Goal: Task Accomplishment & Management: Complete application form

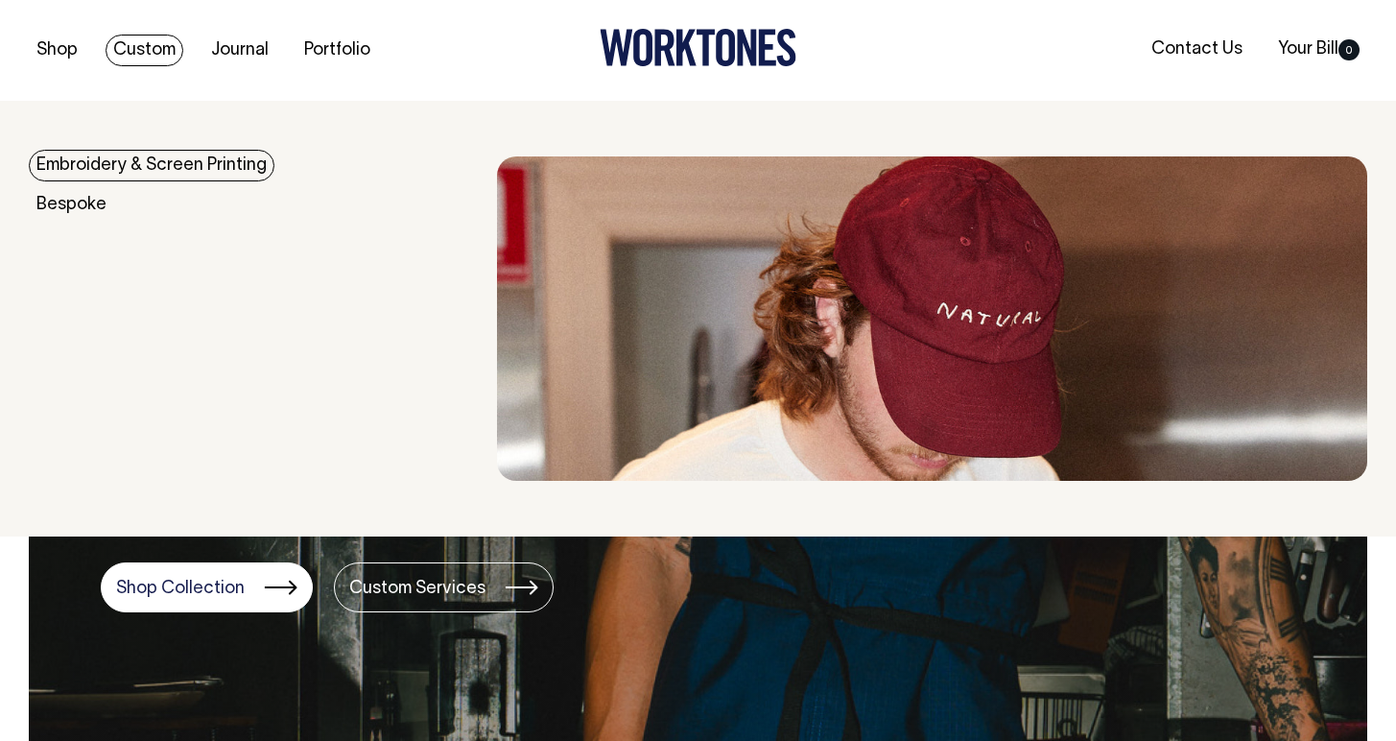
click at [142, 44] on link "Custom" at bounding box center [145, 51] width 78 height 32
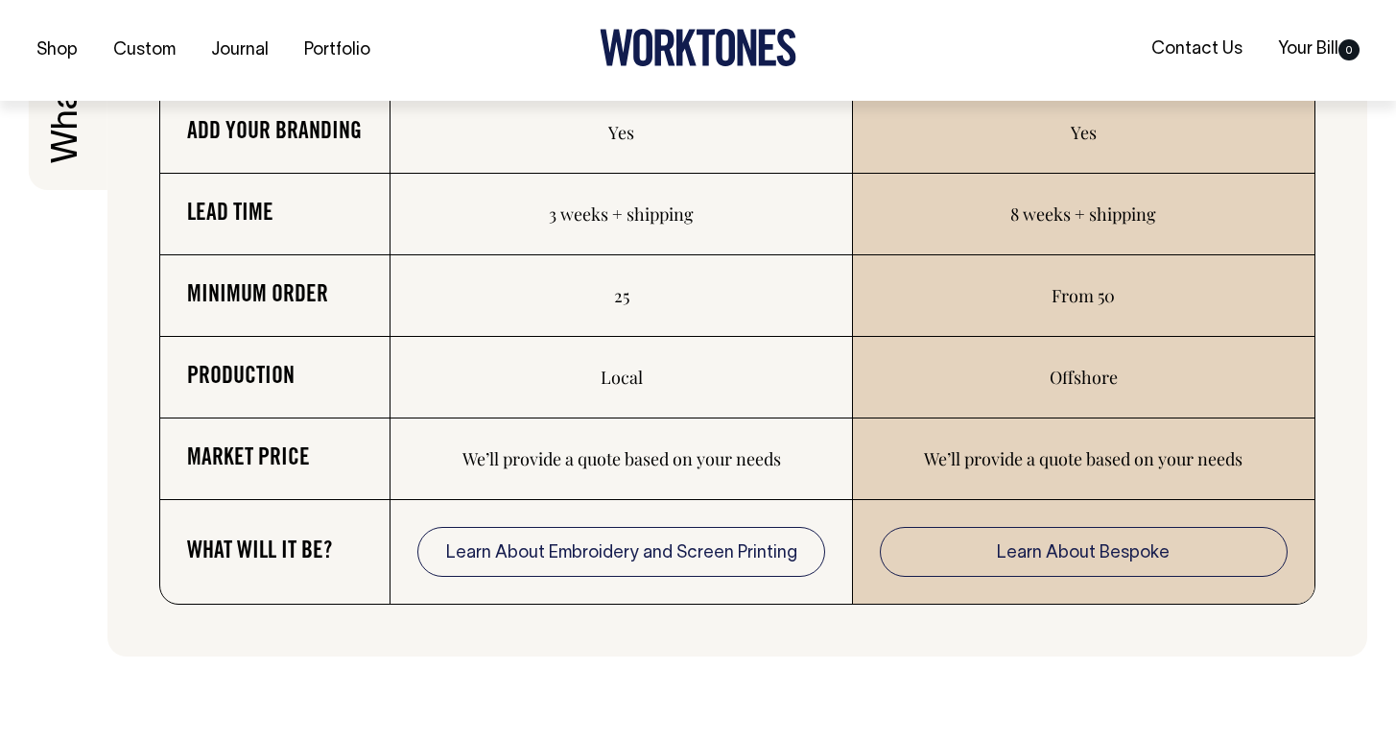
scroll to position [3205, 0]
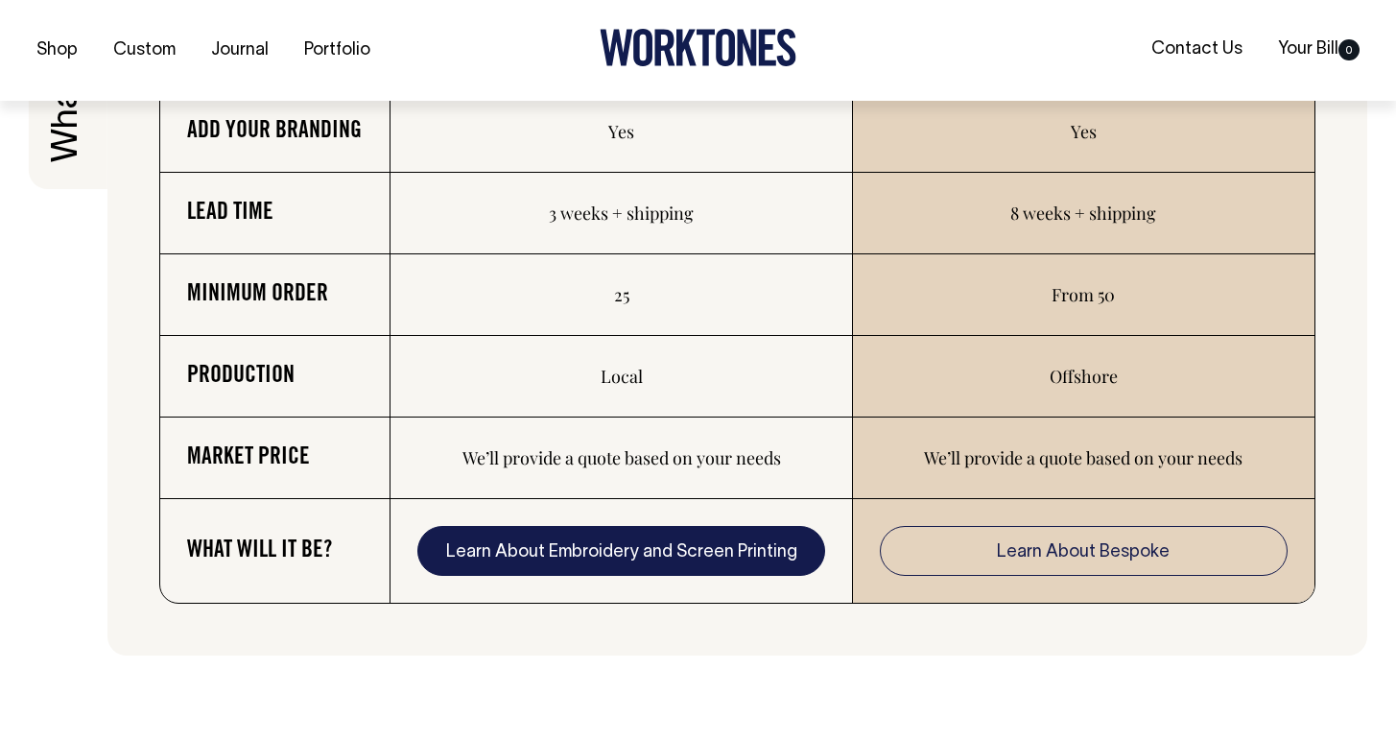
click at [635, 576] on link "Learn About Embroidery and Screen Printing" at bounding box center [620, 551] width 407 height 50
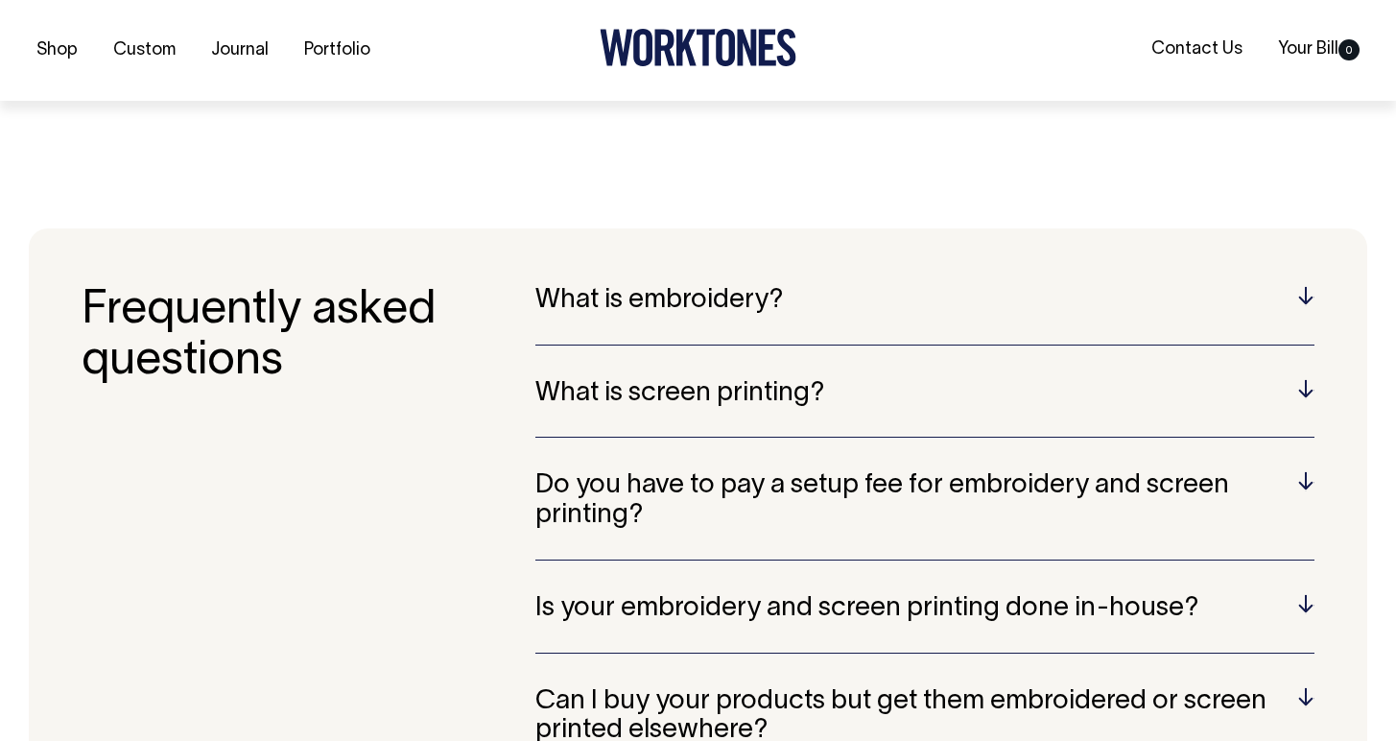
scroll to position [3598, 0]
click at [859, 485] on h5 "Do you have to pay a setup fee for embroidery and screen printing?" at bounding box center [924, 499] width 779 height 59
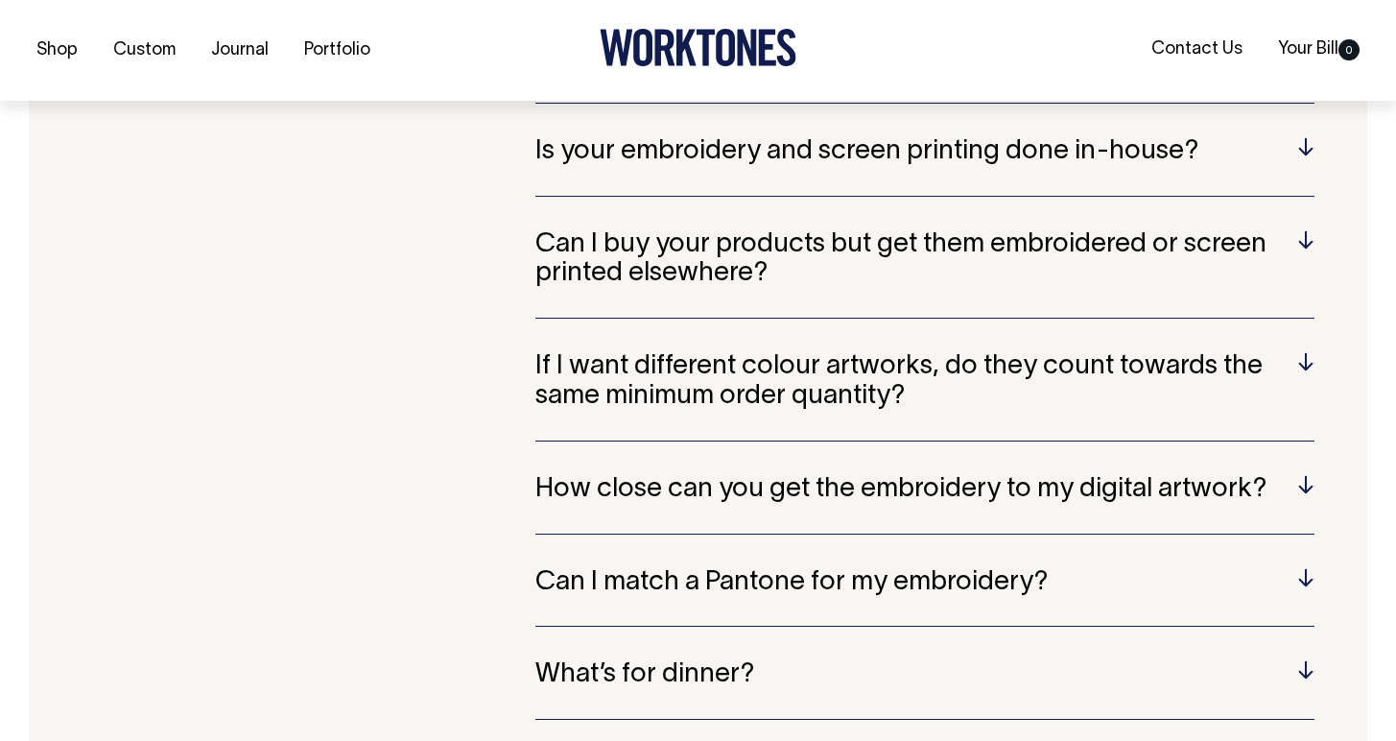
scroll to position [4170, 0]
click at [772, 262] on h5 "Can I buy your products but get them embroidered or screen printed elsewhere?" at bounding box center [924, 258] width 779 height 59
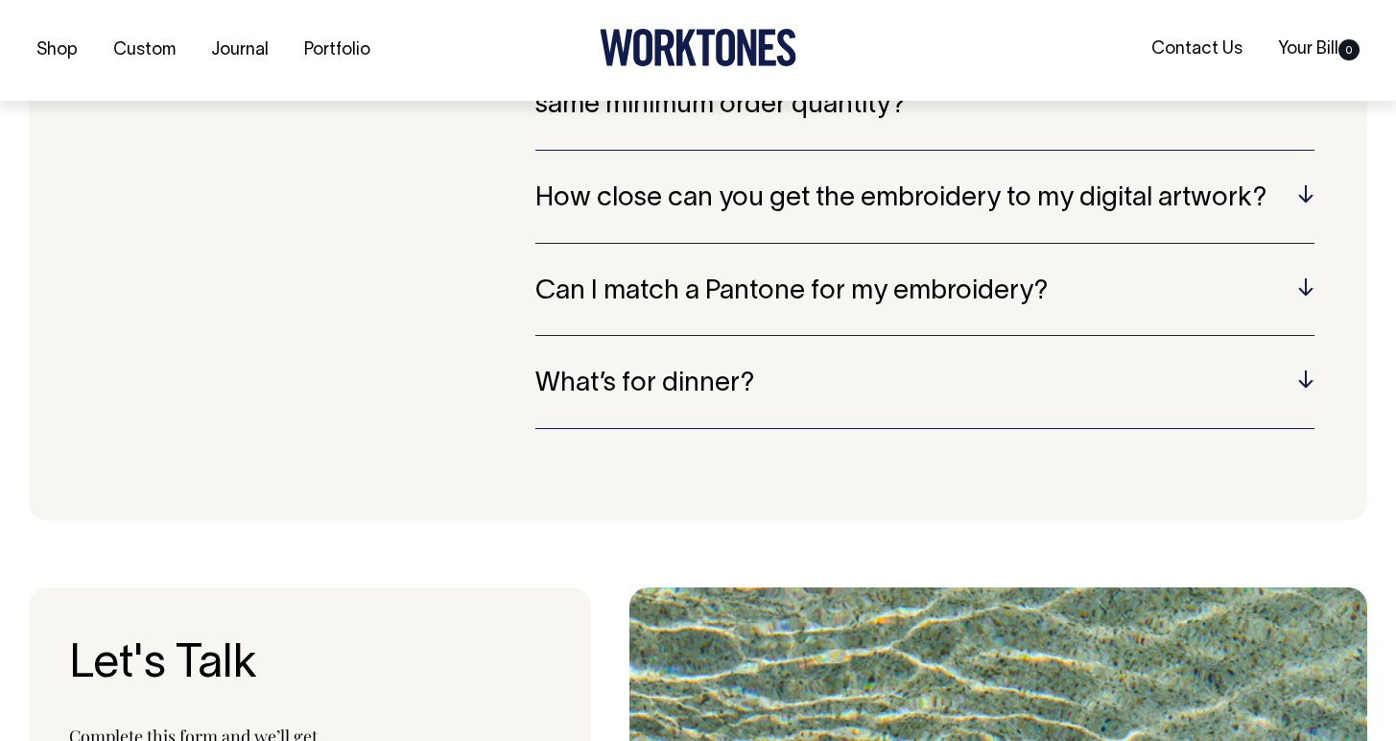
click at [713, 387] on h5 "What’s for dinner?" at bounding box center [924, 384] width 779 height 30
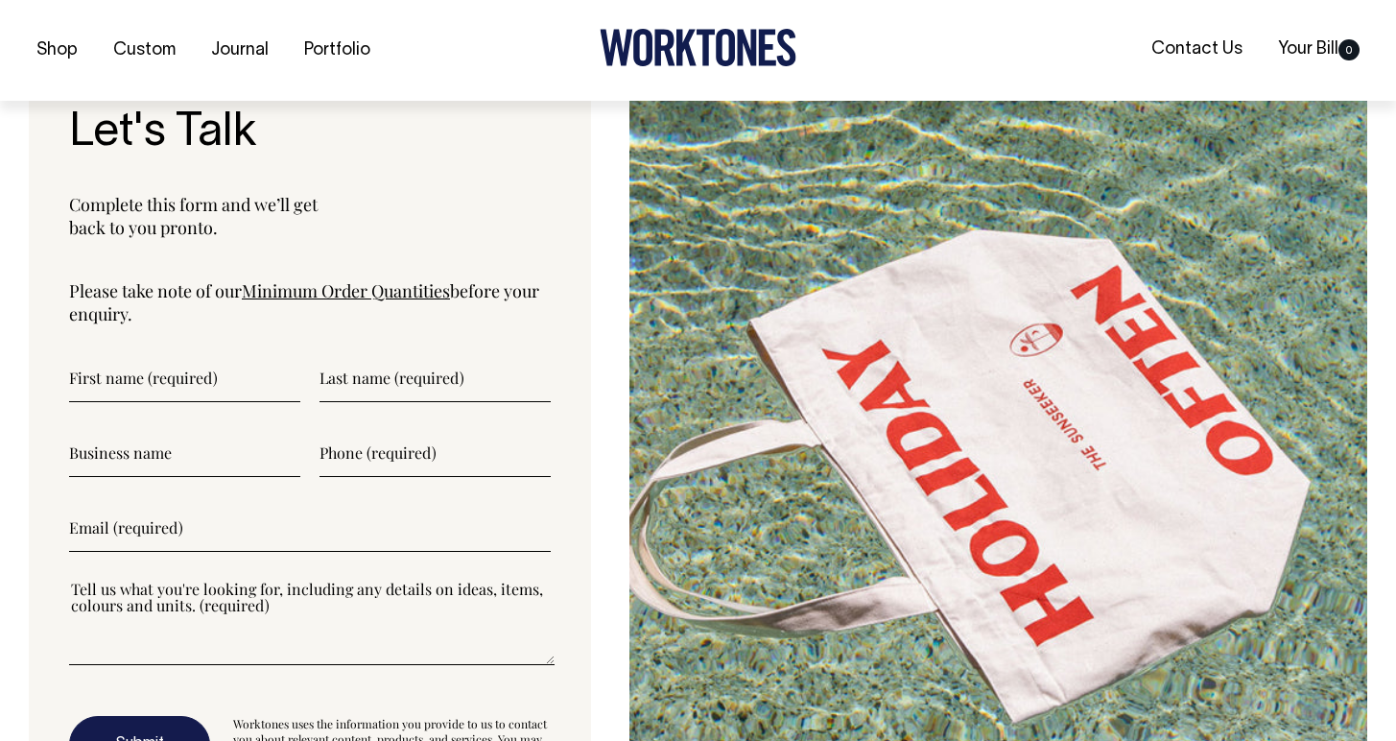
scroll to position [4946, 0]
click at [327, 295] on link "Minimum Order Quantities" at bounding box center [346, 289] width 208 height 23
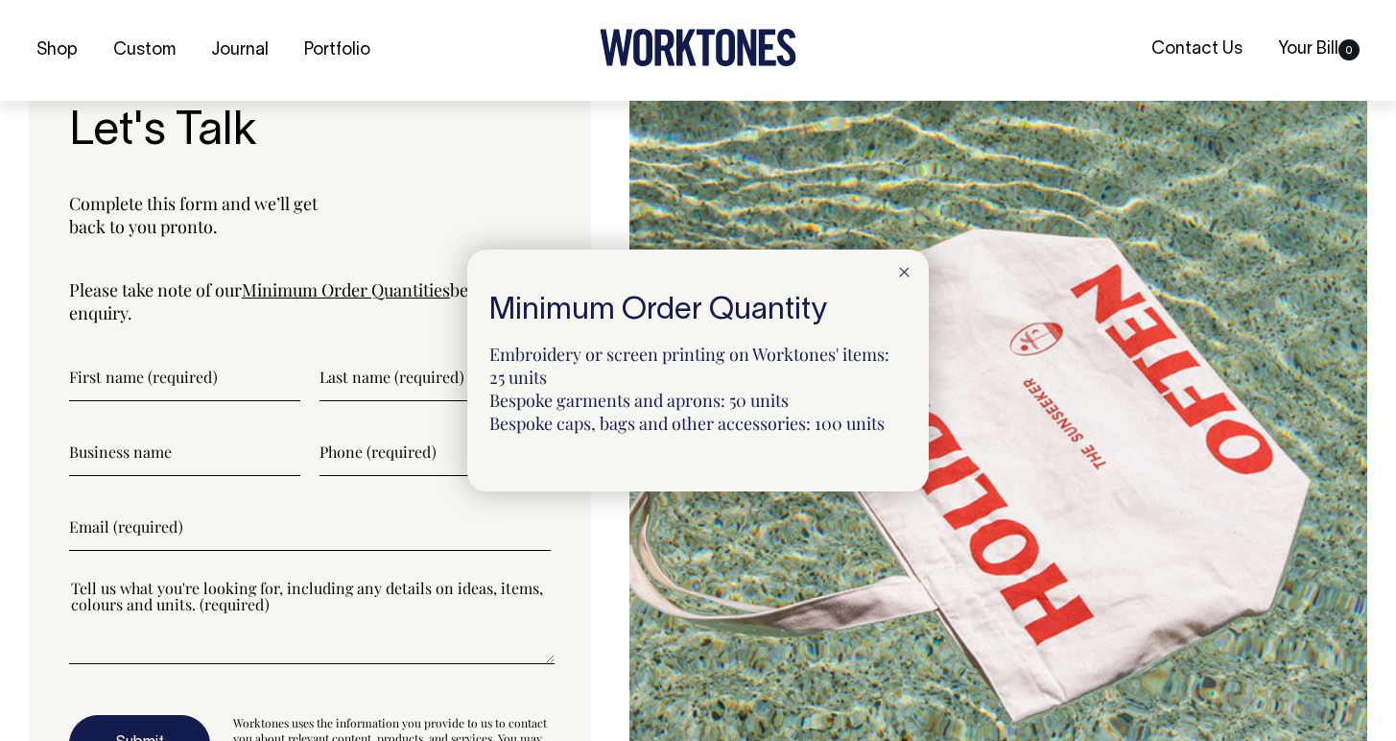
click at [168, 370] on div at bounding box center [698, 370] width 1396 height 741
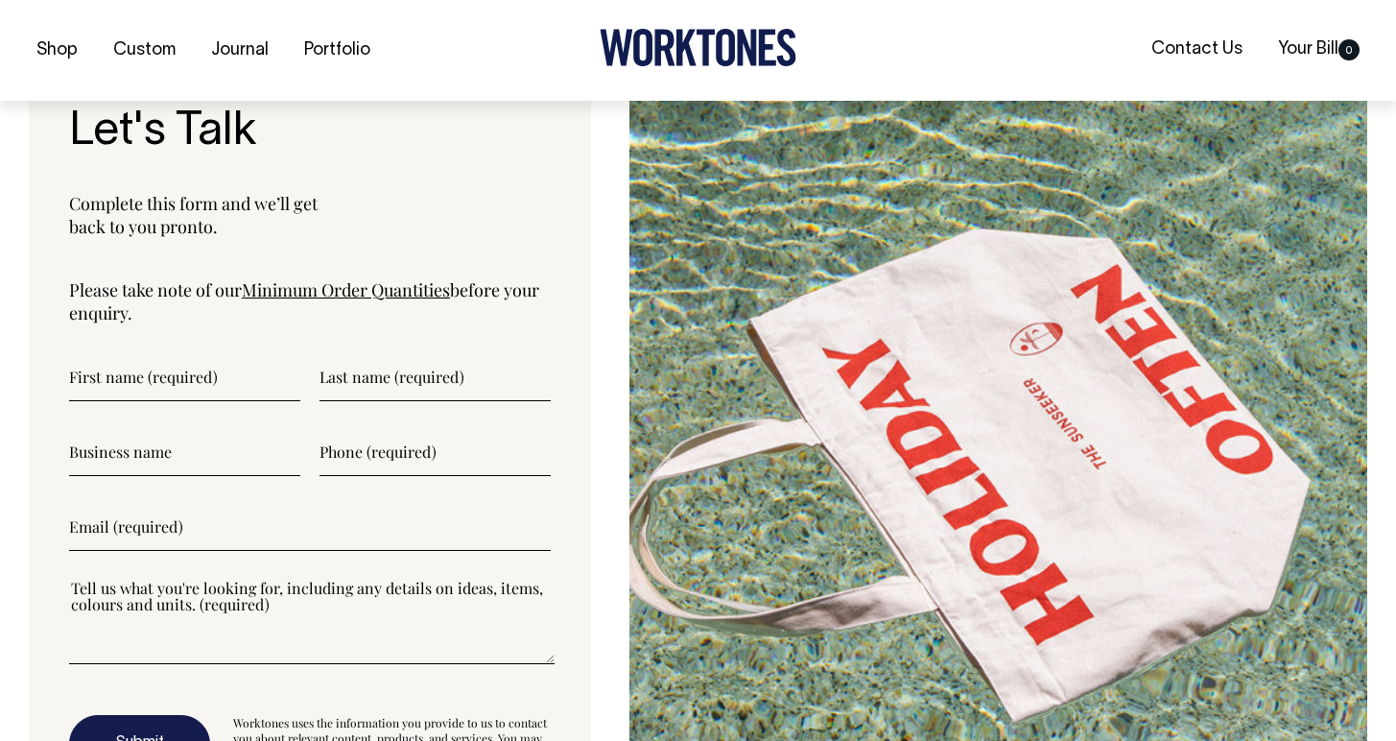
click at [167, 387] on input"] "text" at bounding box center [184, 377] width 231 height 48
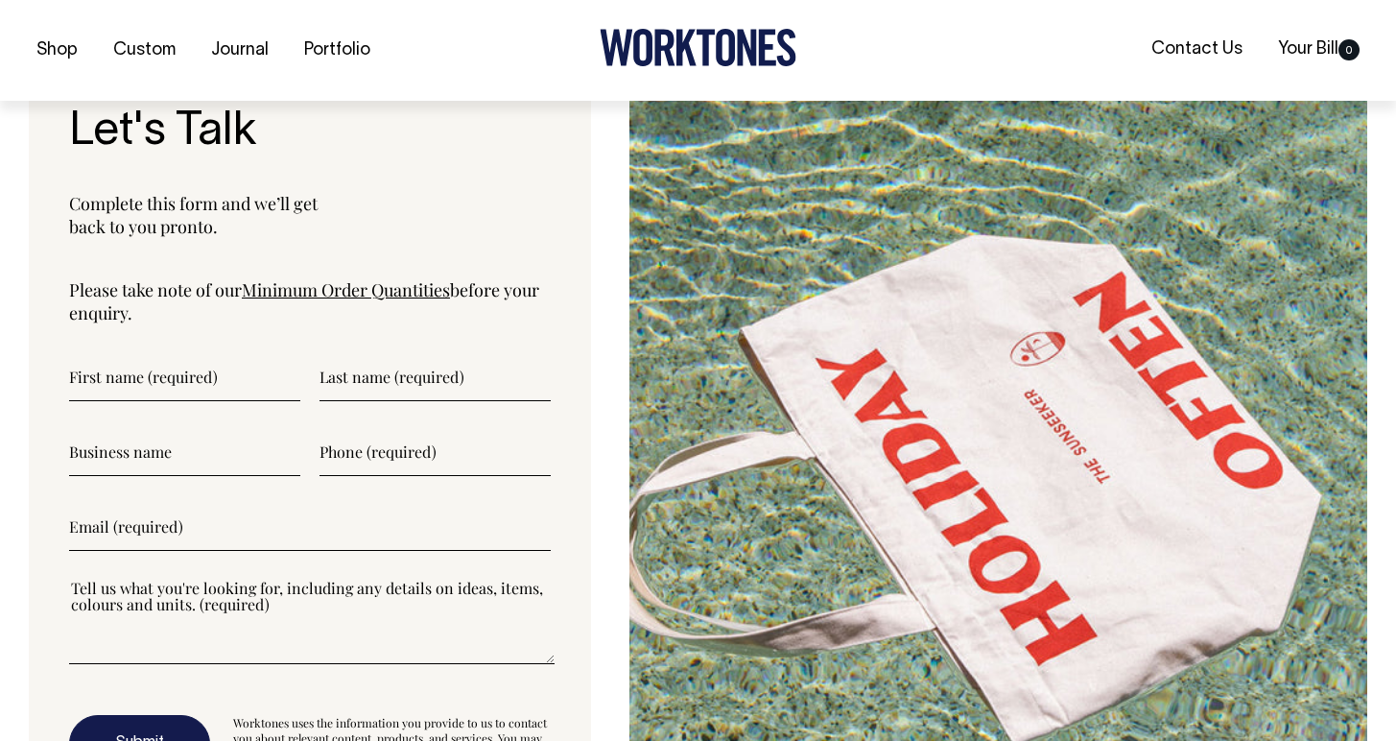
click at [153, 386] on input"] "text" at bounding box center [184, 377] width 231 height 48
type input"] "[PERSON_NAME]"
type input"] "M"
type input"] "Common Bakery"
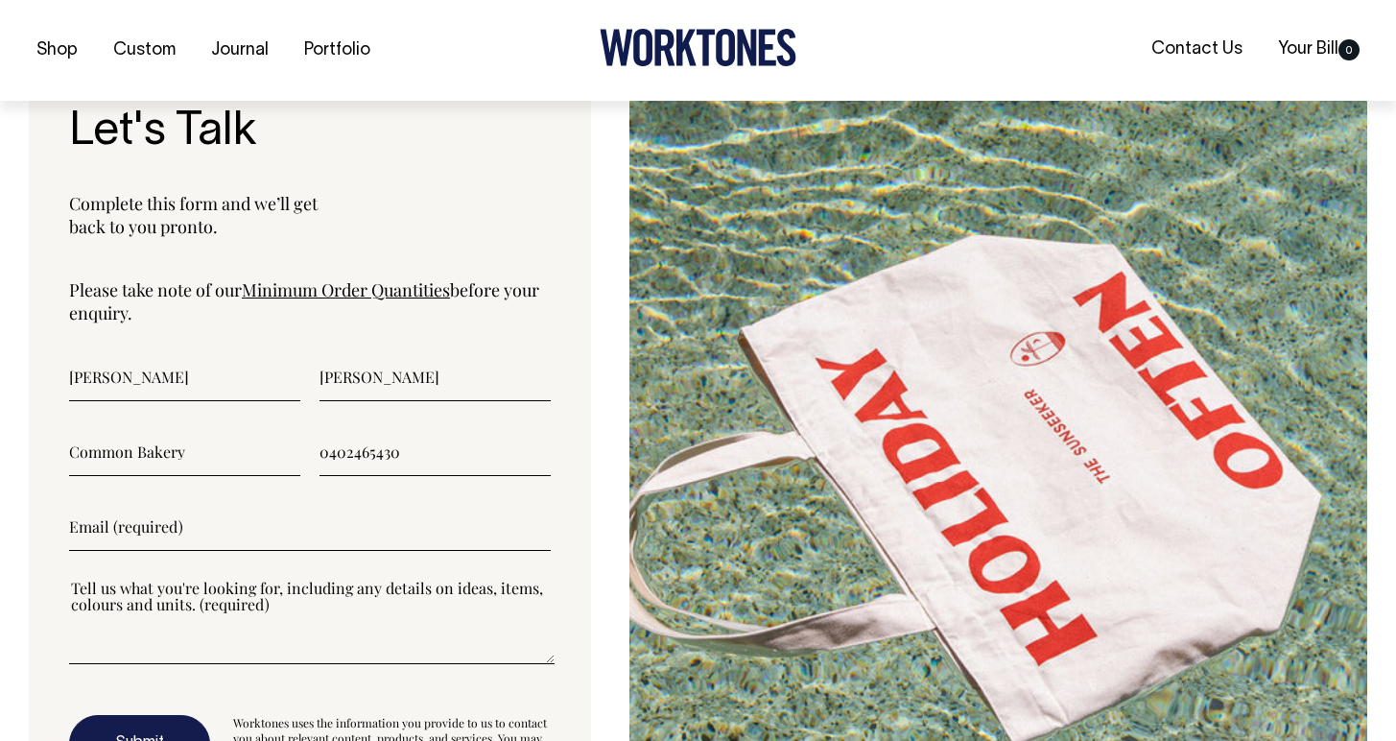
type input"] "0402465430"
type input"] "[EMAIL_ADDRESS][DOMAIN_NAME]"
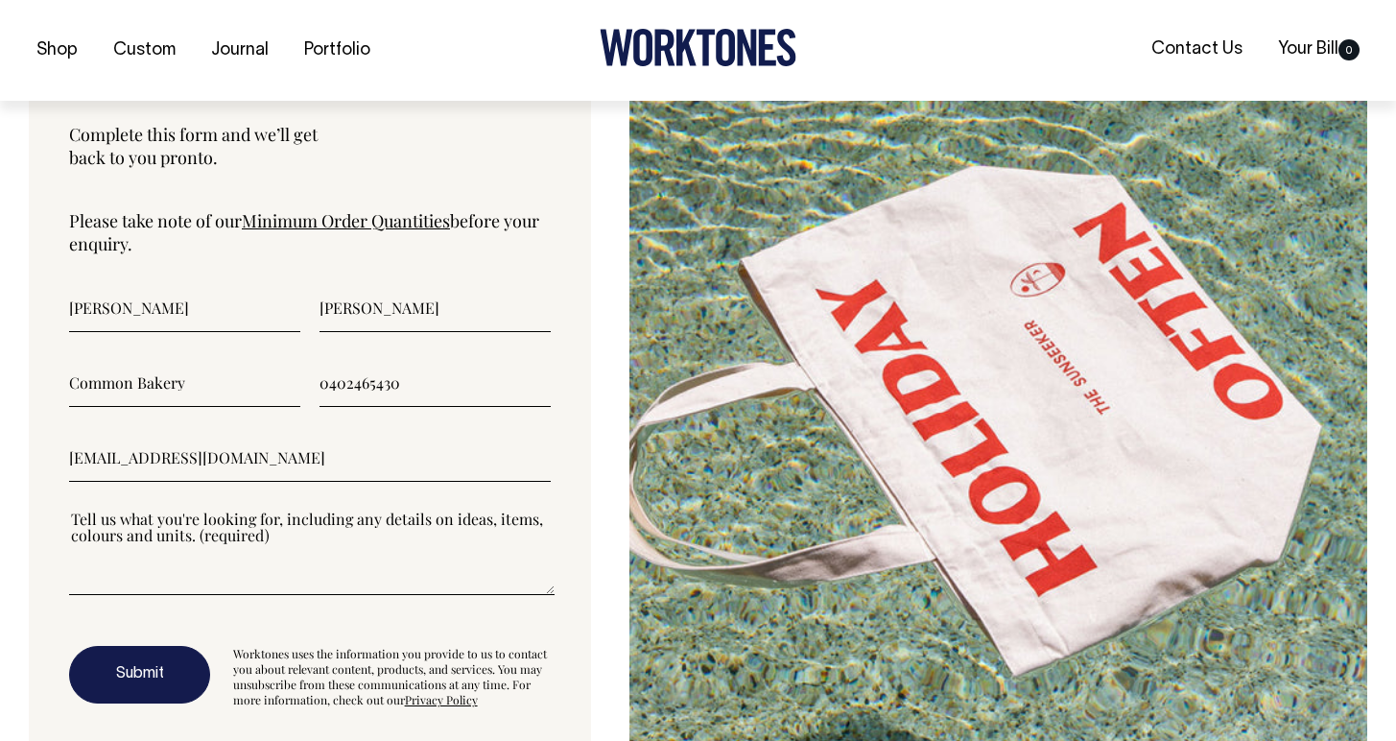
scroll to position [5016, 0]
click at [189, 583] on textarea"] at bounding box center [311, 551] width 485 height 86
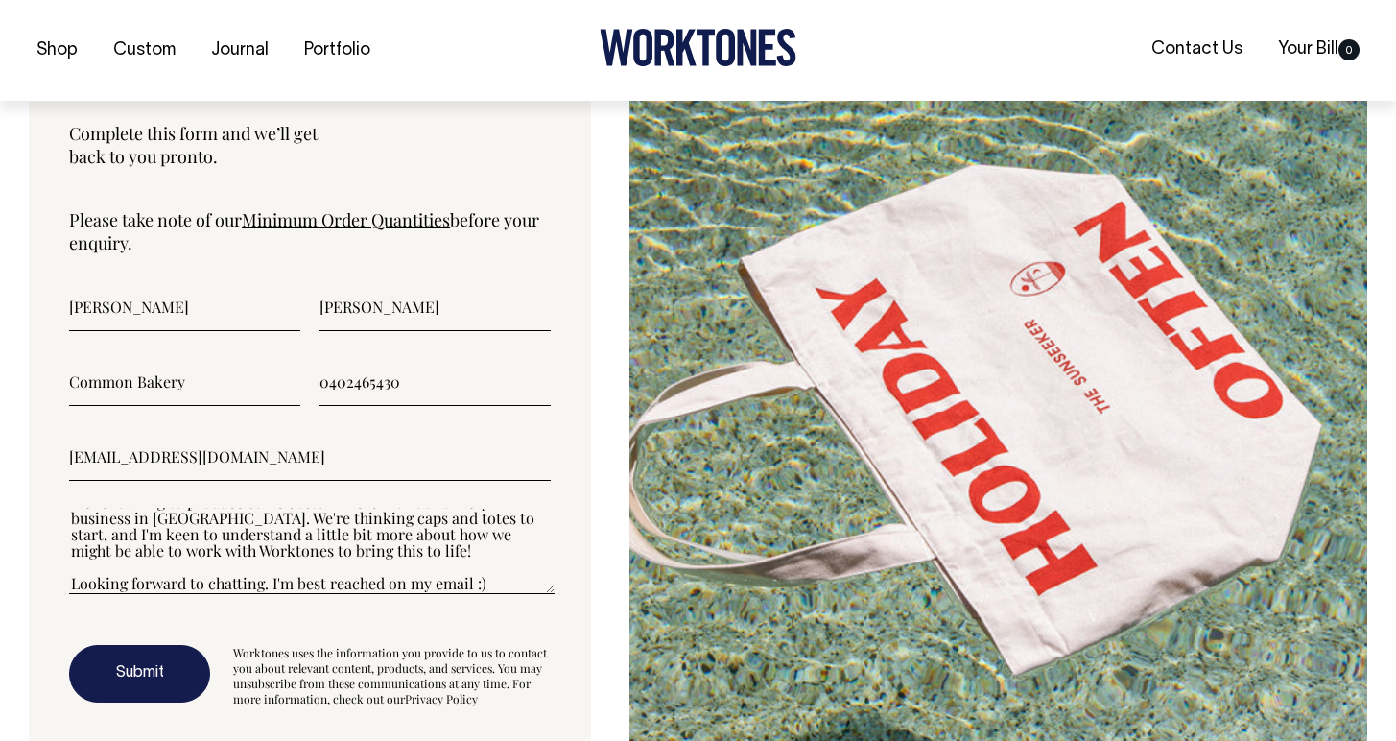
scroll to position [82, 0]
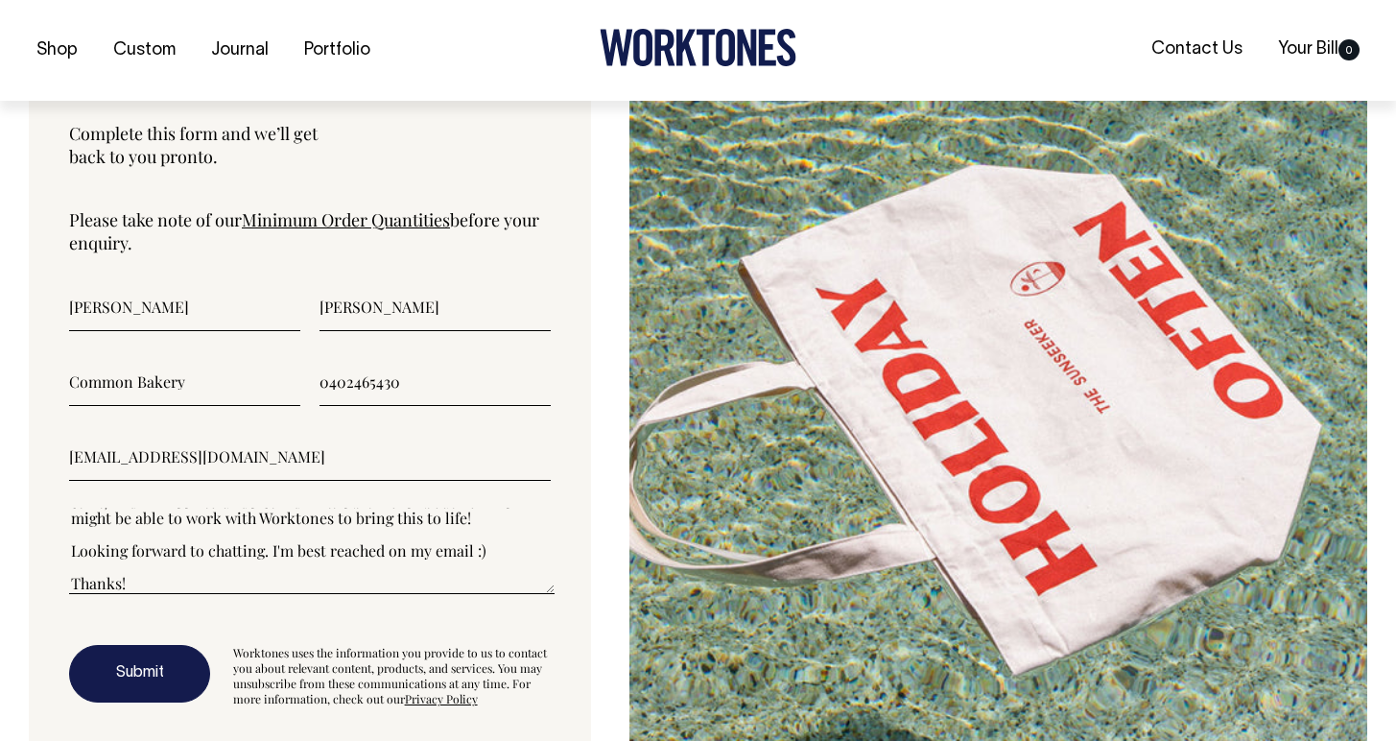
type textarea"] "Hi there! We're looking to produce some custom merch for our bakery business in…"
click at [153, 665] on button "Submit" at bounding box center [139, 674] width 141 height 58
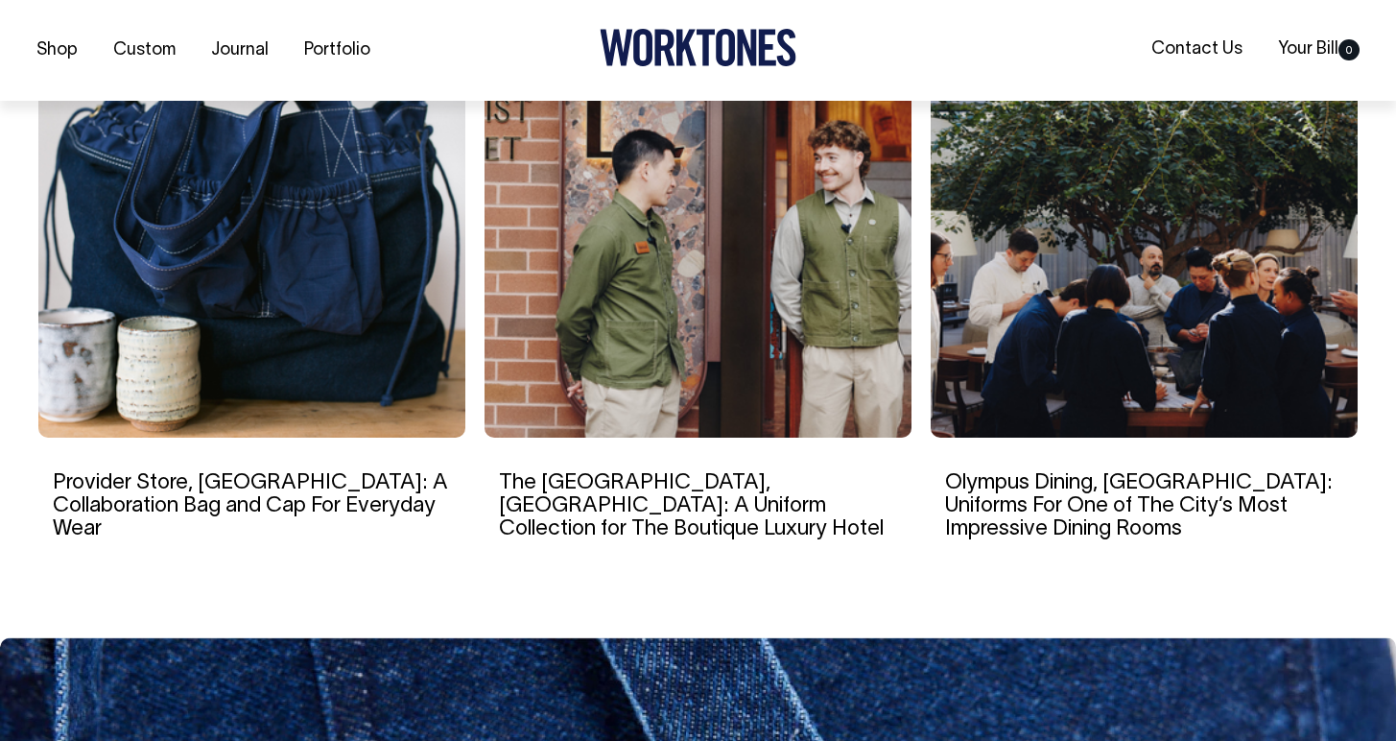
scroll to position [5767, 0]
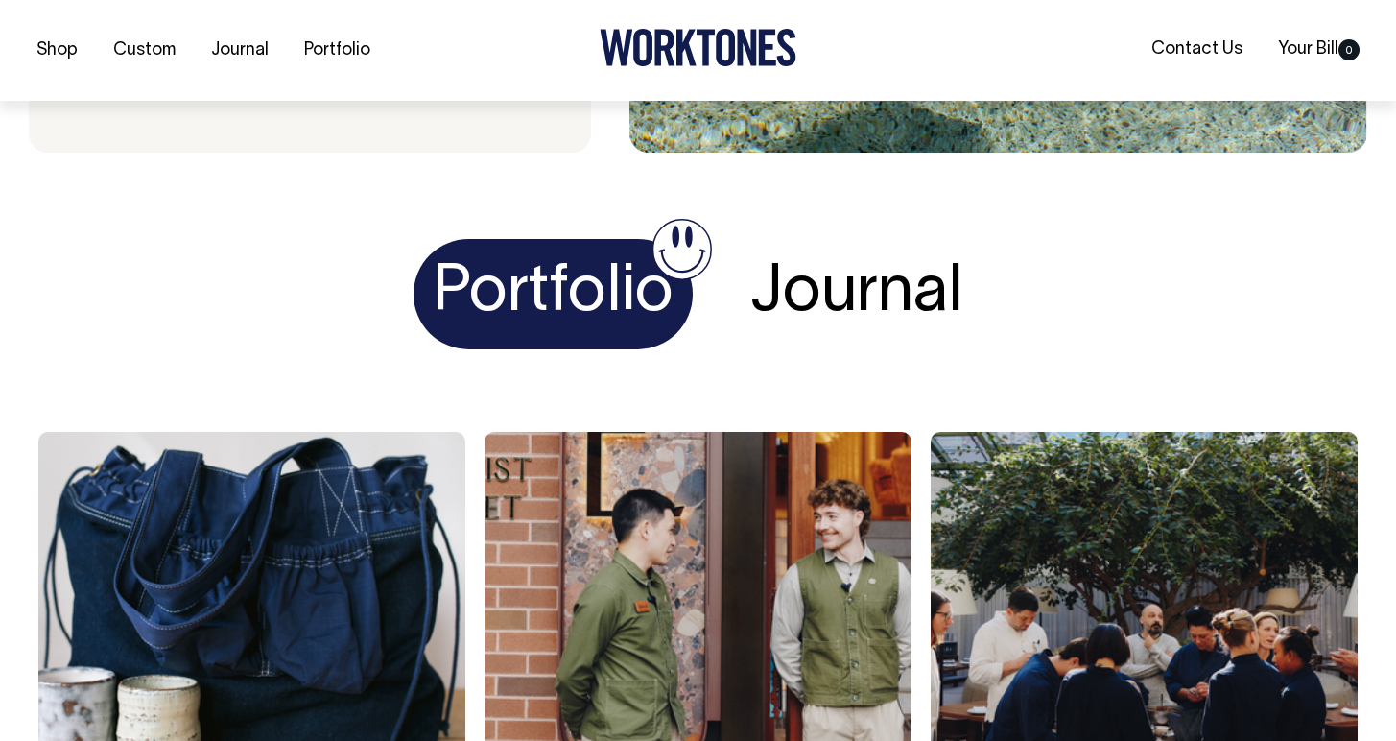
click at [831, 314] on h1 "Journal" at bounding box center [856, 294] width 251 height 110
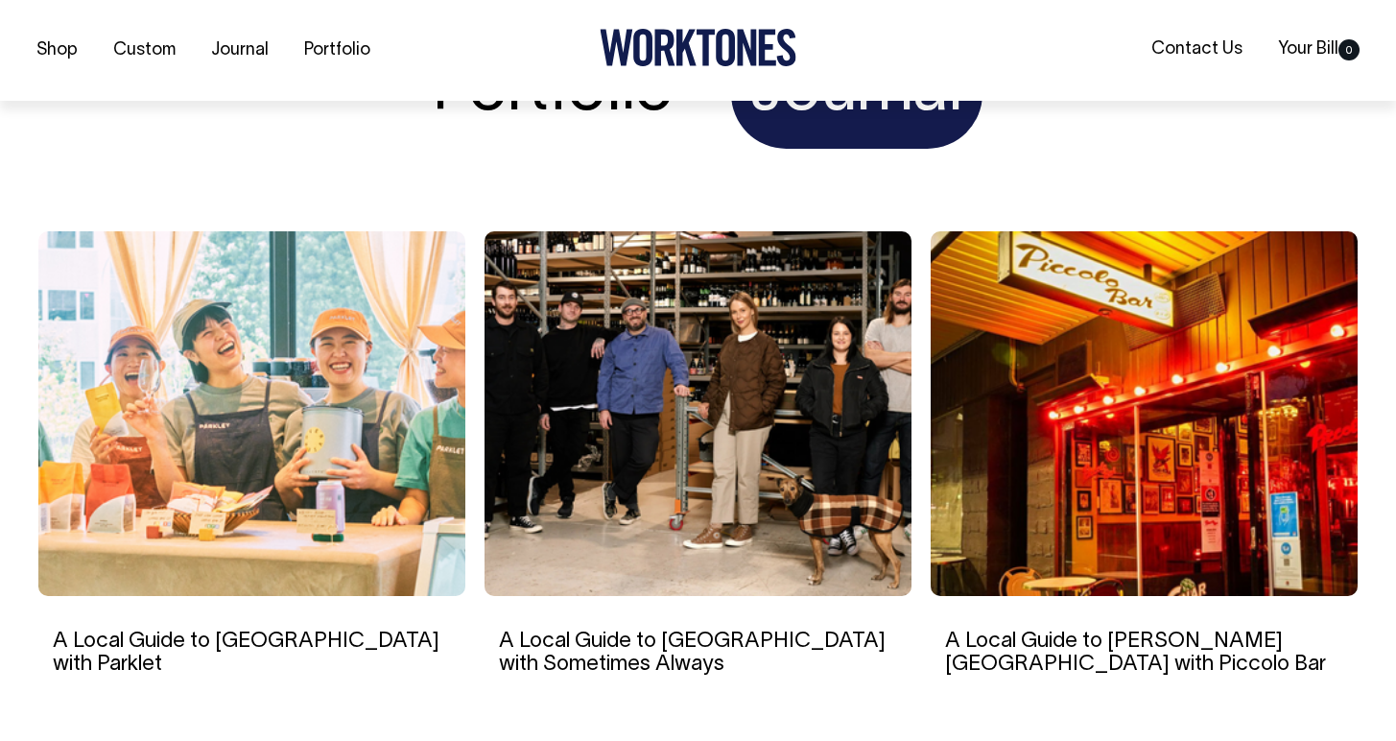
scroll to position [5609, 0]
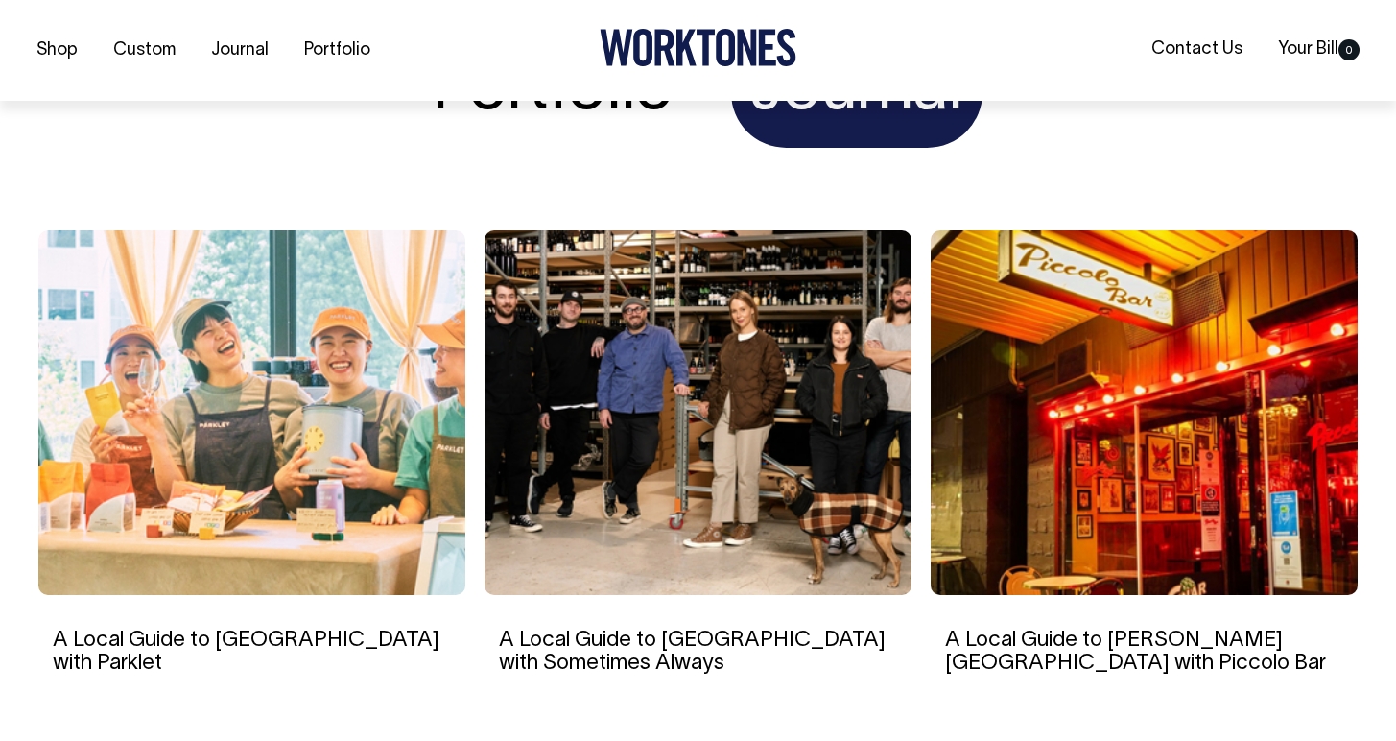
click at [600, 112] on h1 "Portfolio" at bounding box center [553, 92] width 279 height 110
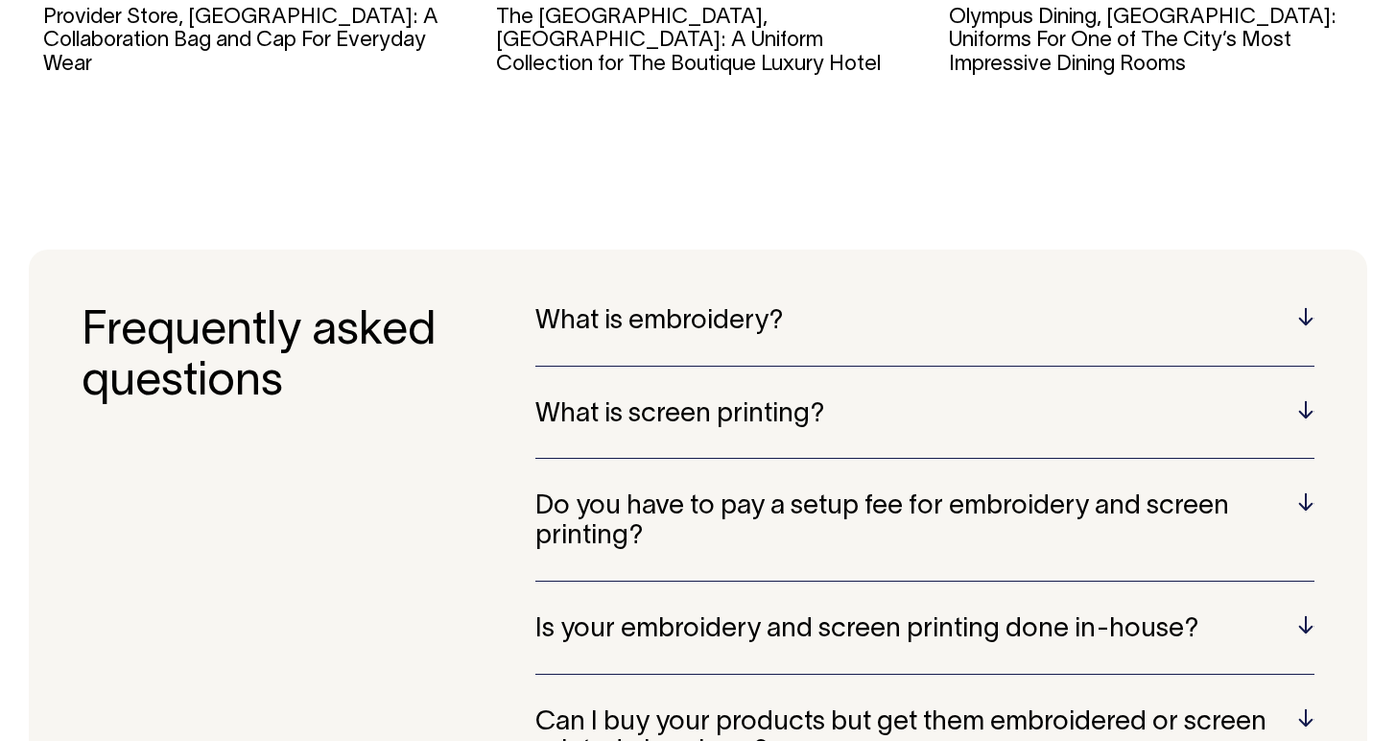
scroll to position [3557, 0]
